Goal: Task Accomplishment & Management: Use online tool/utility

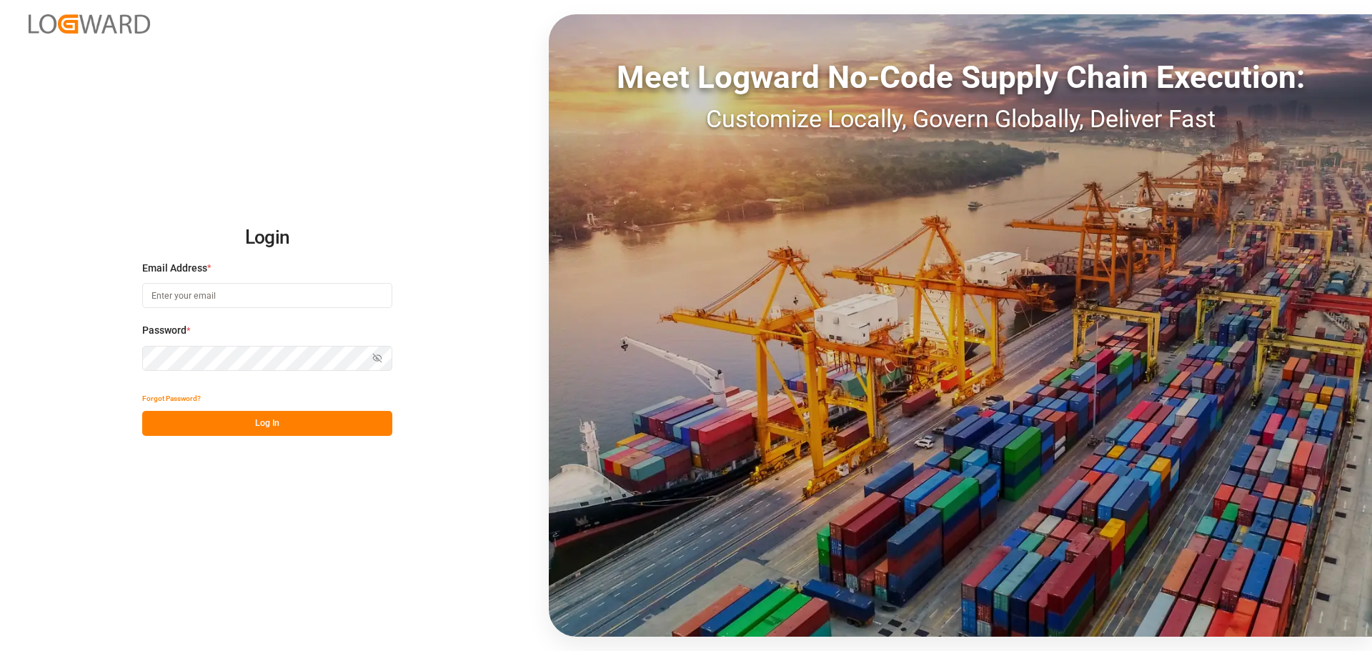
type input "[PERSON_NAME][EMAIL_ADDRESS][PERSON_NAME][DOMAIN_NAME]"
click at [372, 422] on button "Log In" at bounding box center [267, 423] width 250 height 25
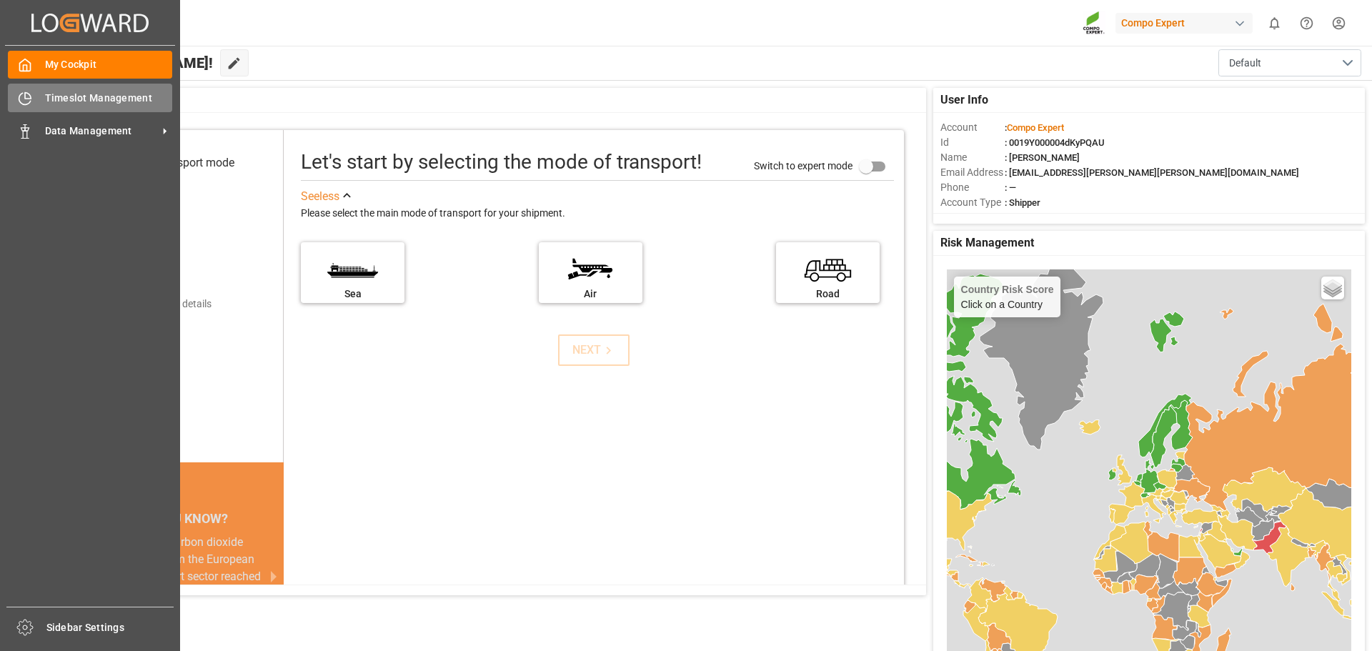
click at [106, 97] on span "Timeslot Management" at bounding box center [109, 98] width 128 height 15
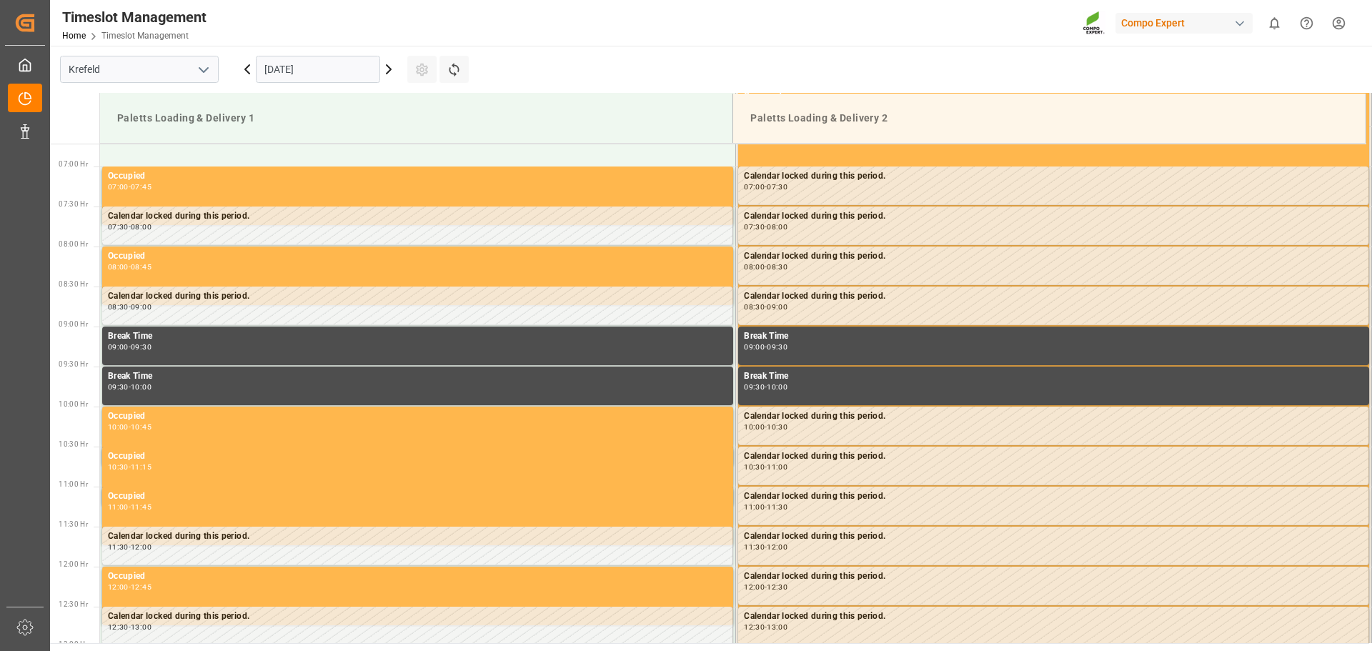
scroll to position [551, 0]
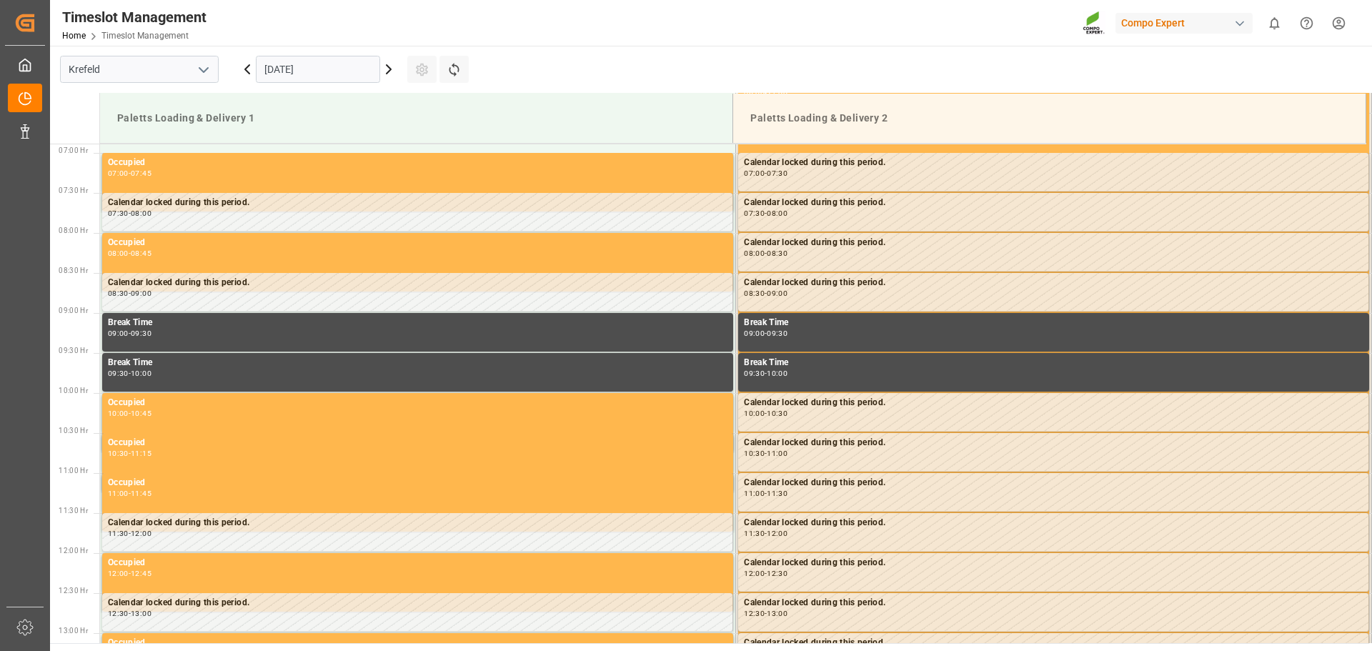
click at [248, 76] on icon at bounding box center [247, 69] width 17 height 17
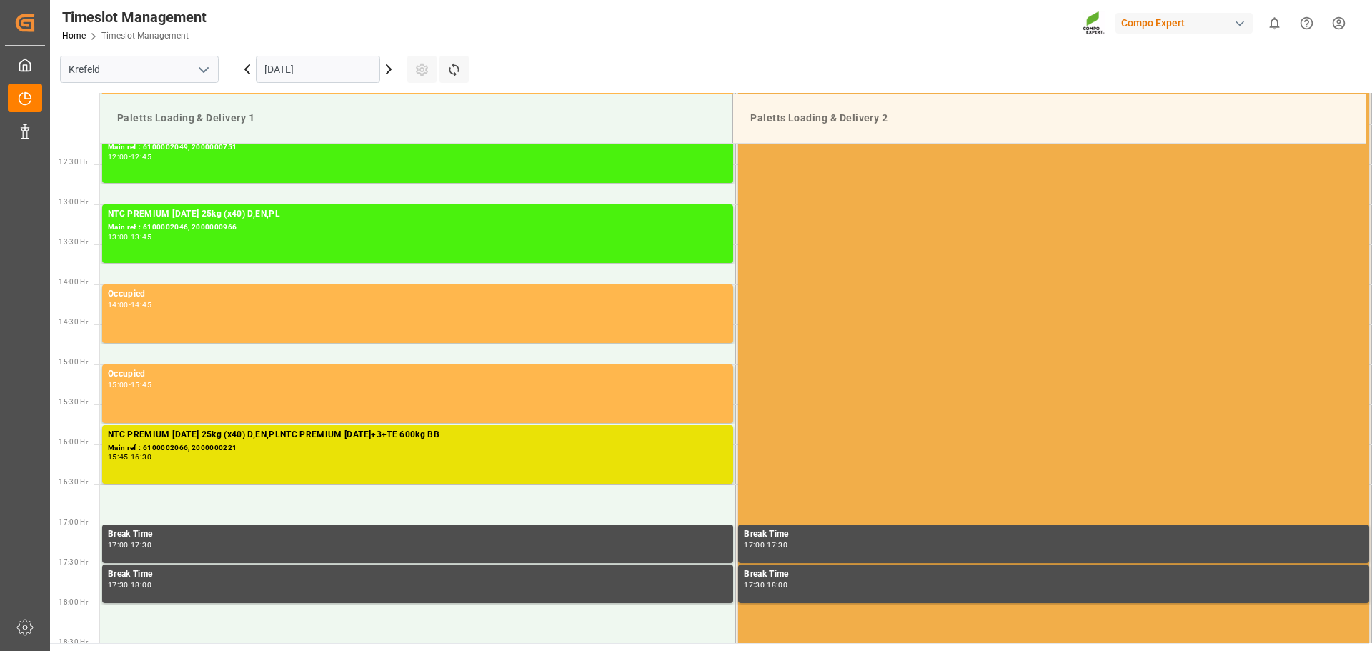
scroll to position [908, 0]
